Goal: Task Accomplishment & Management: Manage account settings

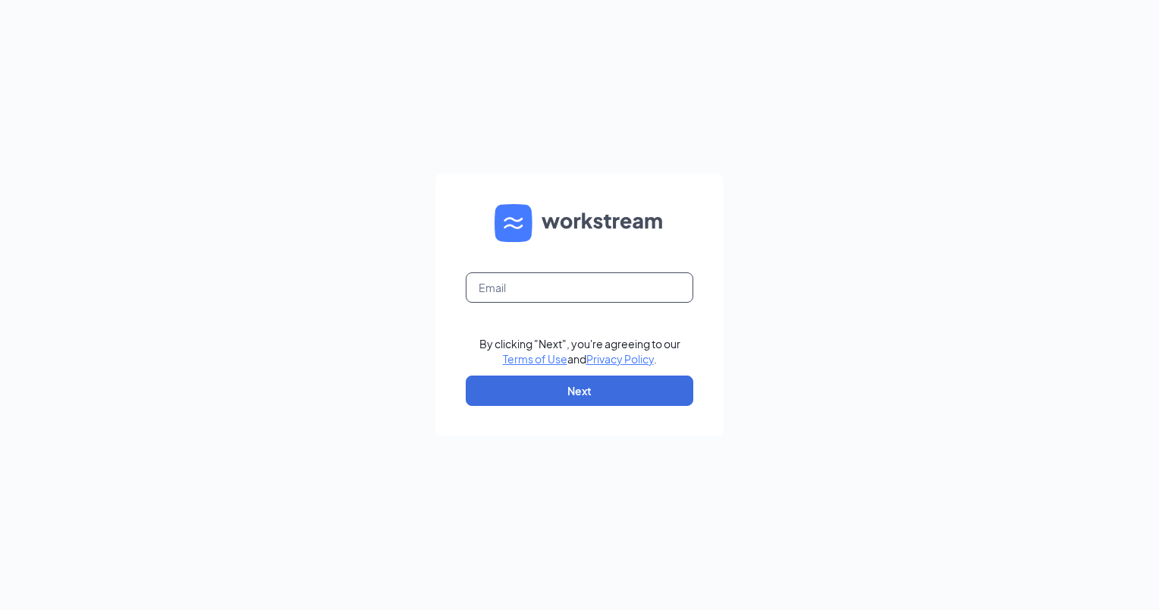
click at [516, 286] on input "text" at bounding box center [580, 287] width 228 height 30
type input "[PERSON_NAME][EMAIL_ADDRESS][DOMAIN_NAME]"
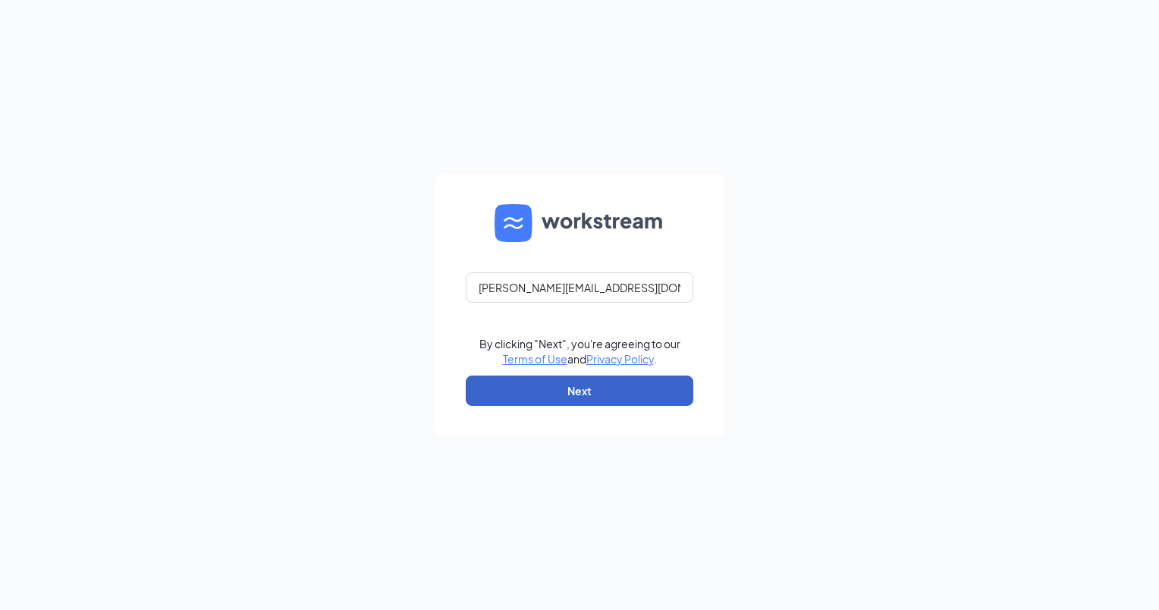
click at [583, 404] on button "Next" at bounding box center [580, 391] width 228 height 30
click at [580, 392] on button "button" at bounding box center [580, 391] width 228 height 30
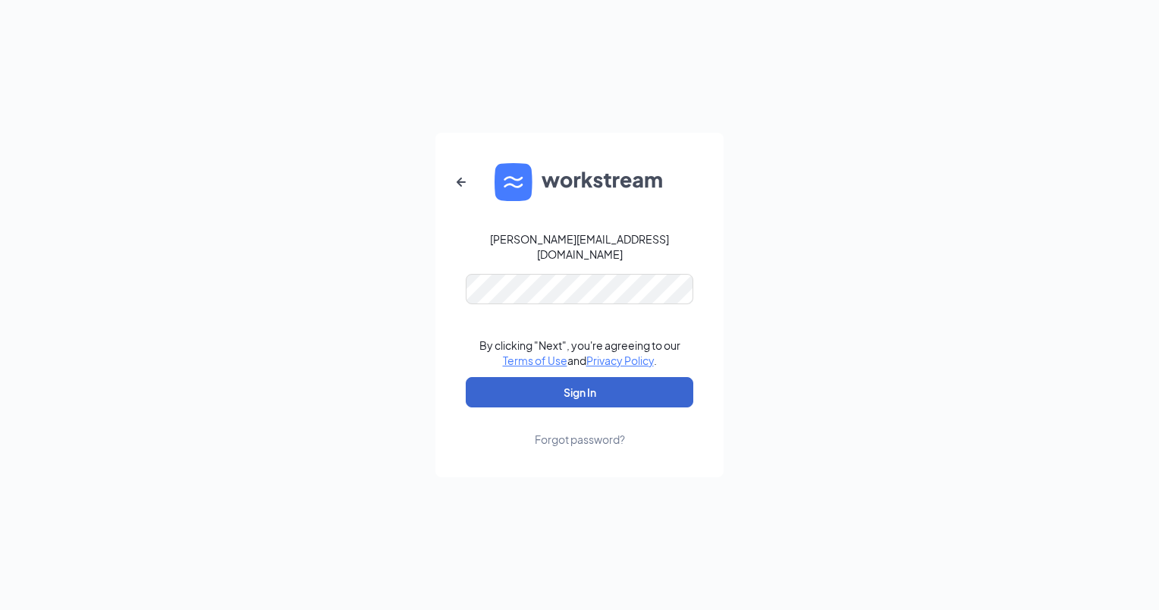
click at [575, 382] on button "Sign In" at bounding box center [580, 392] width 228 height 30
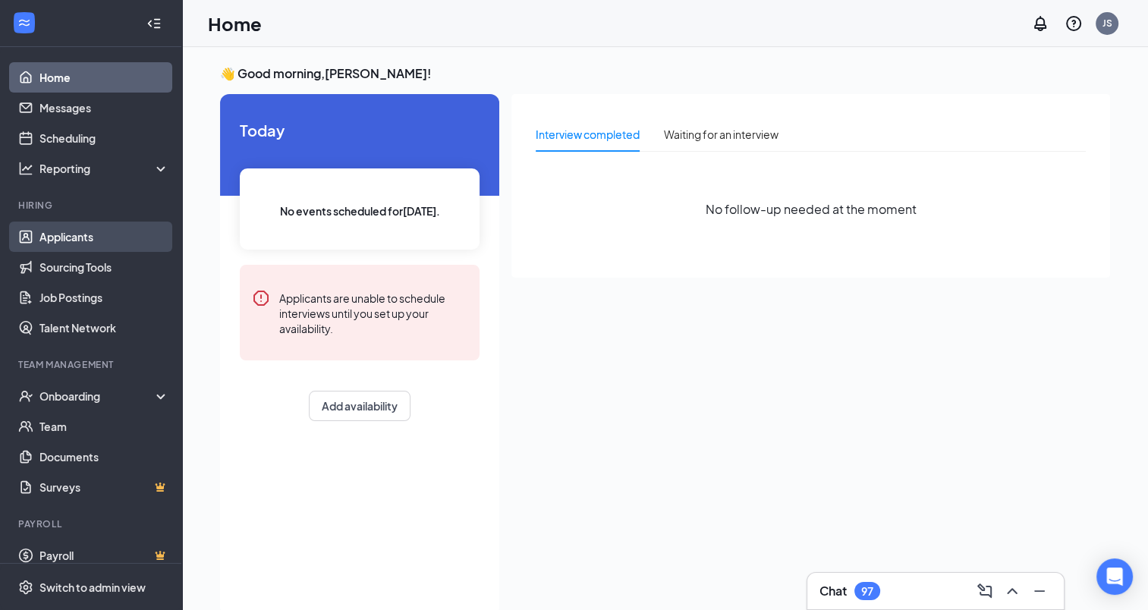
click at [64, 240] on link "Applicants" at bounding box center [104, 237] width 130 height 30
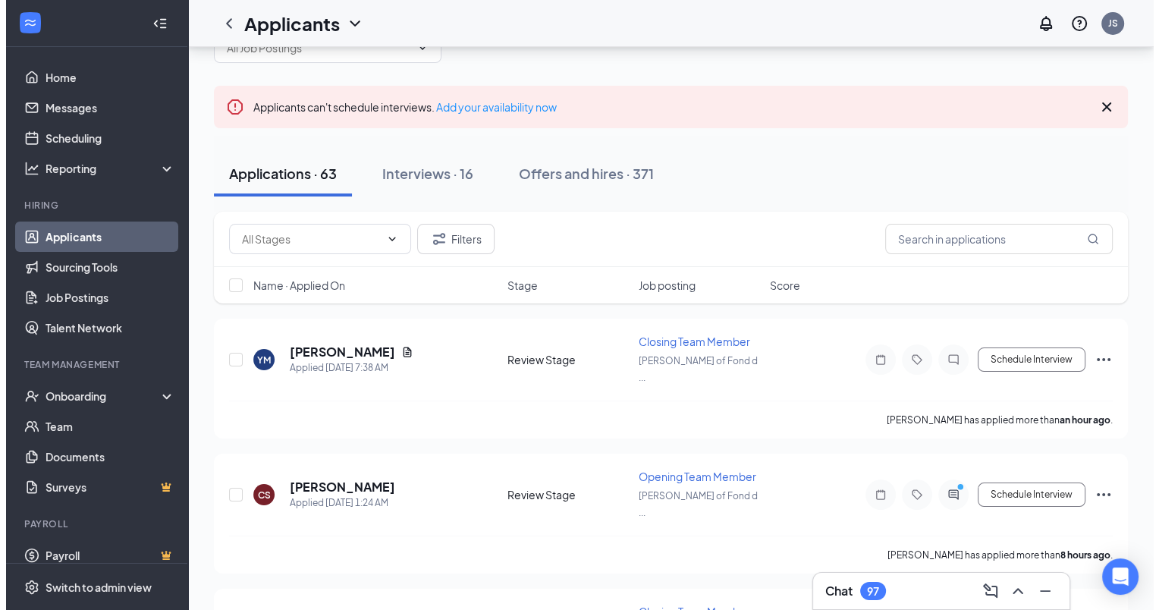
scroll to position [152, 0]
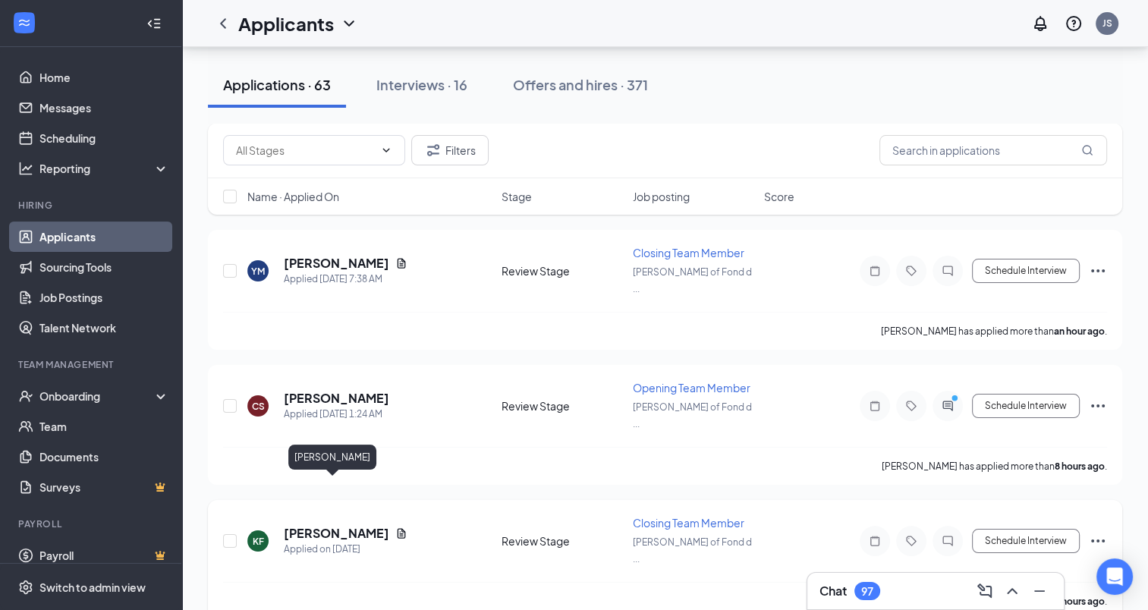
click at [354, 525] on h5 "Kevin Fellenz" at bounding box center [336, 533] width 105 height 17
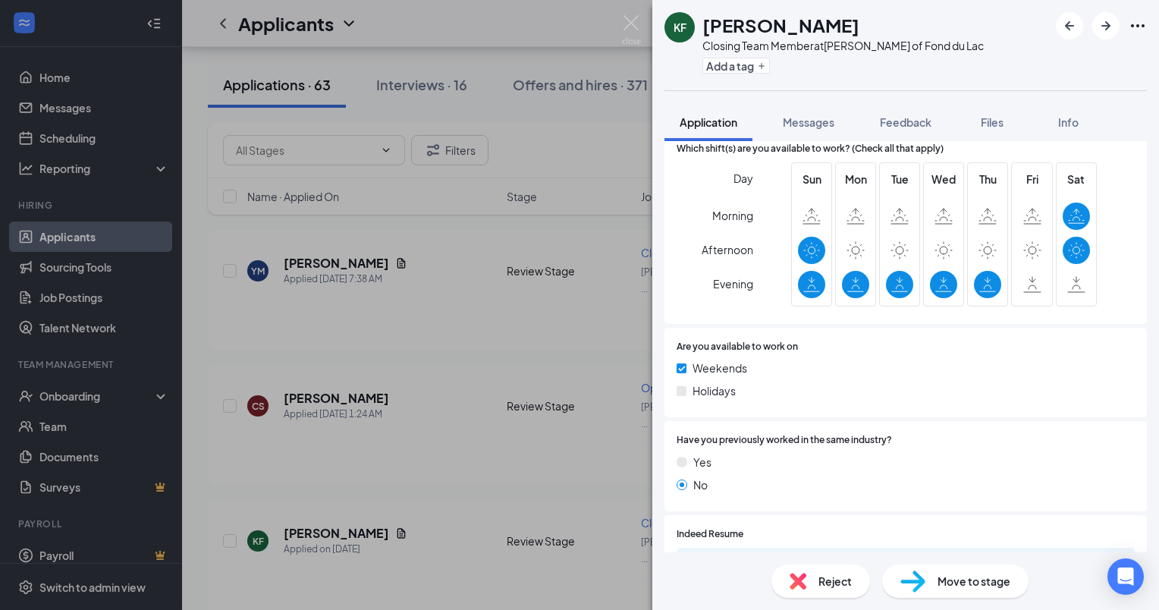
scroll to position [679, 0]
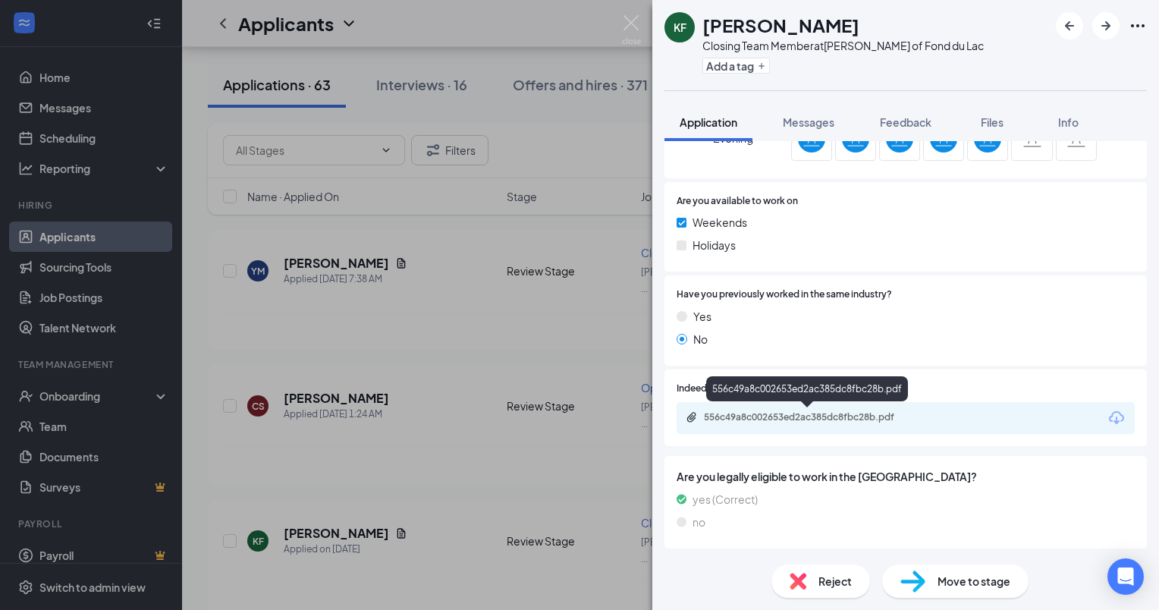
click at [846, 414] on div "556c49a8c002653ed2ac385dc8fbc28b.pdf" at bounding box center [810, 417] width 212 height 12
